Goal: Information Seeking & Learning: Learn about a topic

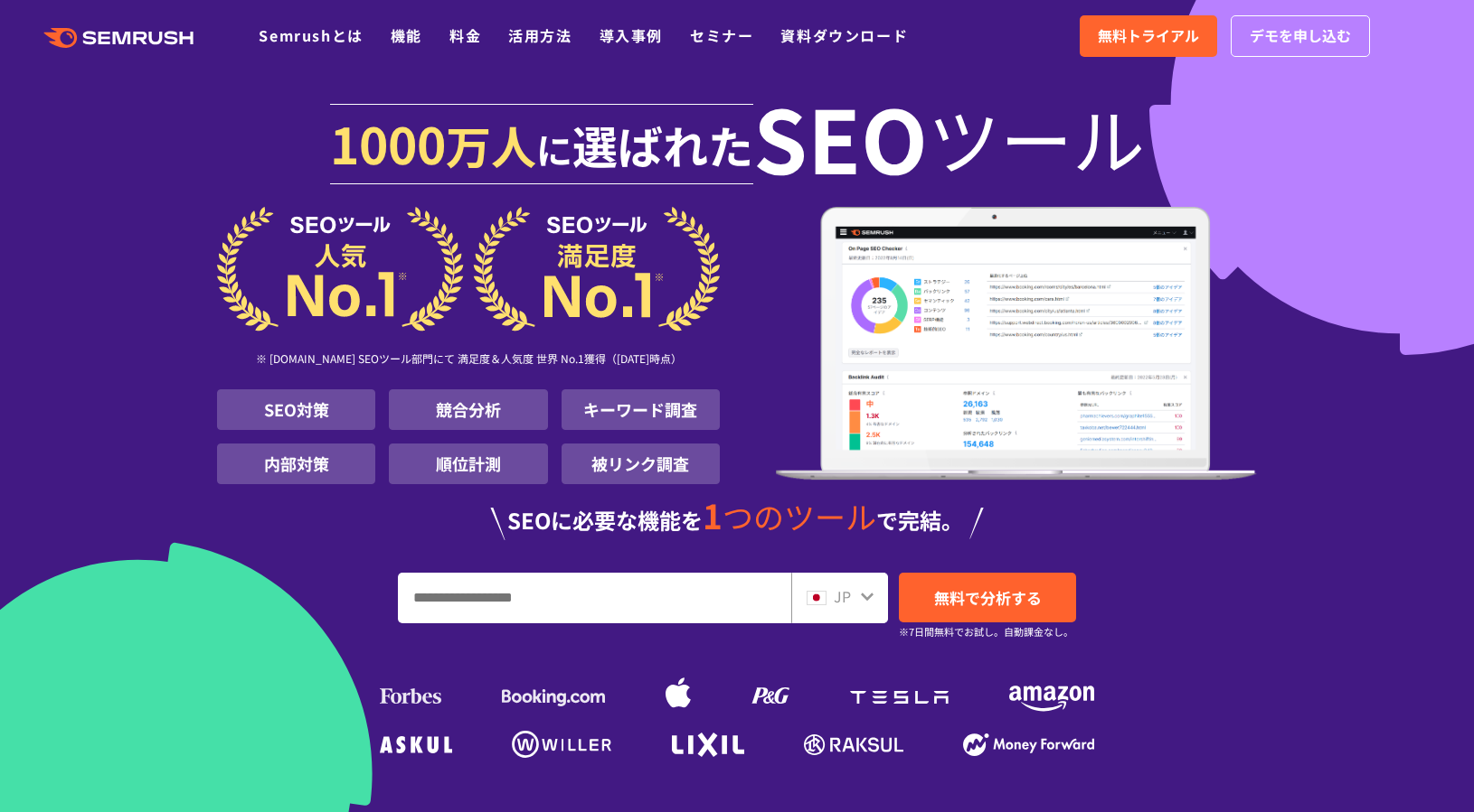
click at [558, 600] on input "URL、キーワードを入力してください" at bounding box center [594, 599] width 392 height 49
type input "*"
type input "*******"
click at [1004, 619] on link "無料で分析する" at bounding box center [987, 598] width 177 height 50
